Goal: Information Seeking & Learning: Learn about a topic

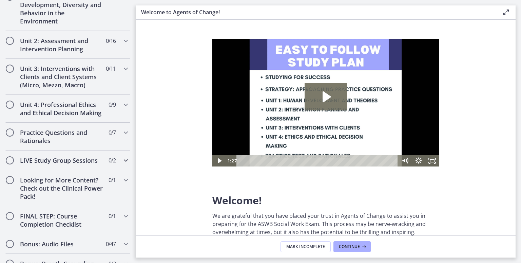
click at [59, 164] on h2 "LIVE Study Group Sessions" at bounding box center [61, 160] width 83 height 8
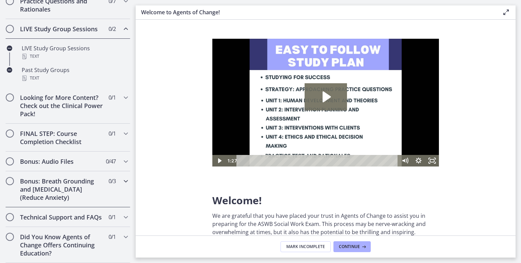
scroll to position [352, 0]
click at [71, 157] on h2 "Bonus: Audio Files" at bounding box center [61, 161] width 83 height 8
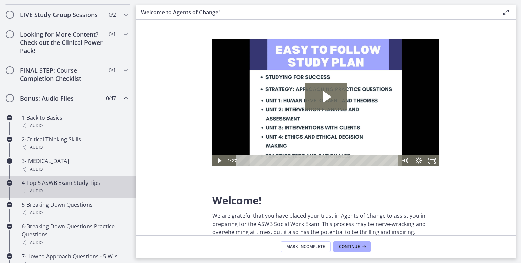
click at [94, 186] on div "4-Top 5 ASWB Exam Study Tips Audio" at bounding box center [75, 186] width 106 height 16
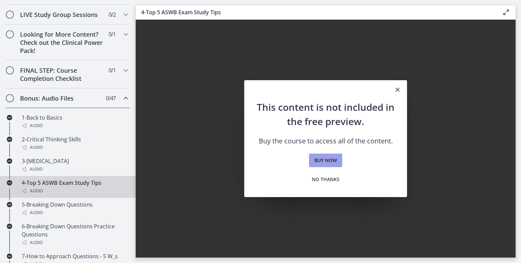
click at [316, 165] on link "Buy now" at bounding box center [325, 160] width 33 height 14
